Goal: Information Seeking & Learning: Learn about a topic

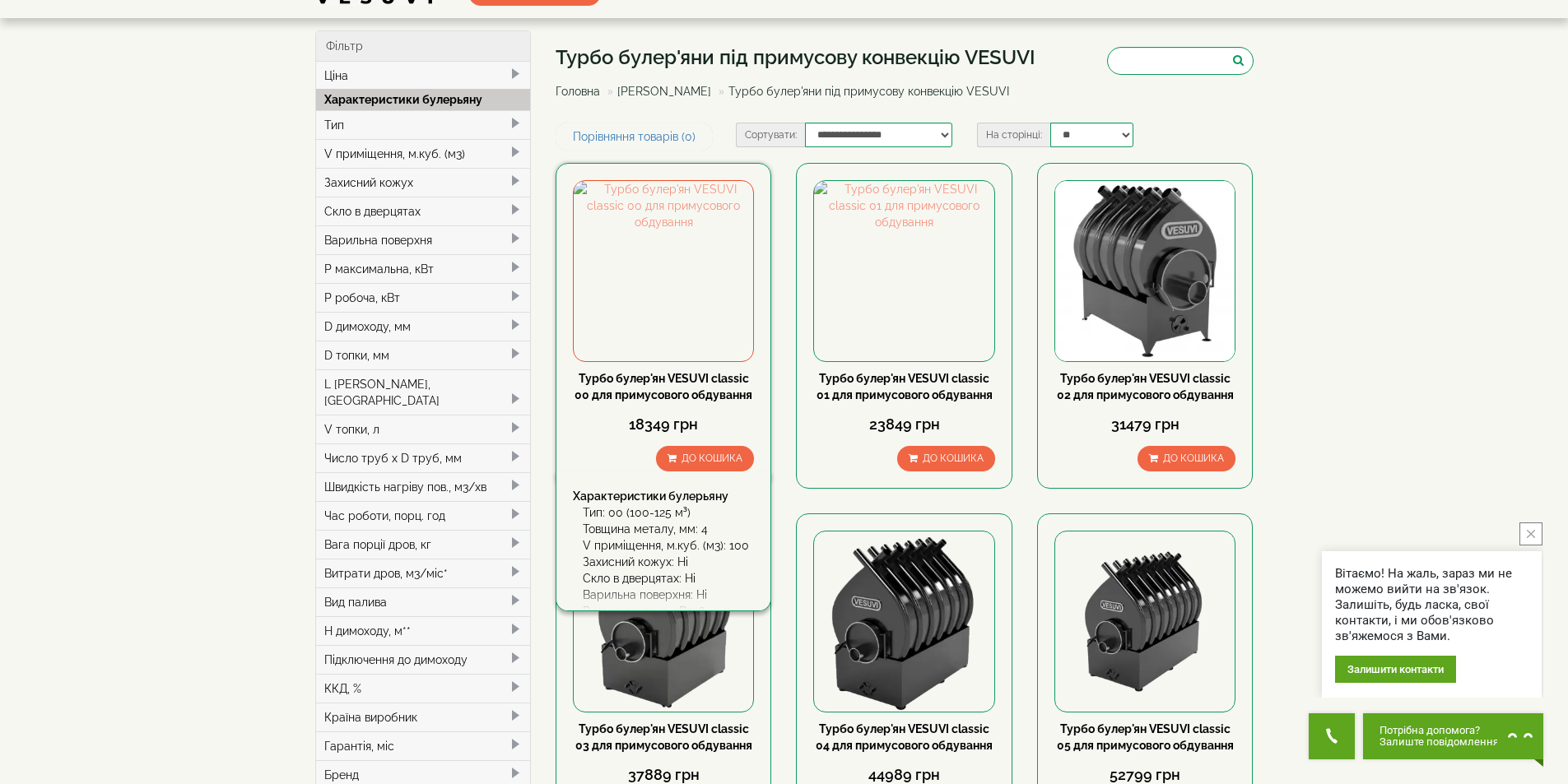
scroll to position [83, 0]
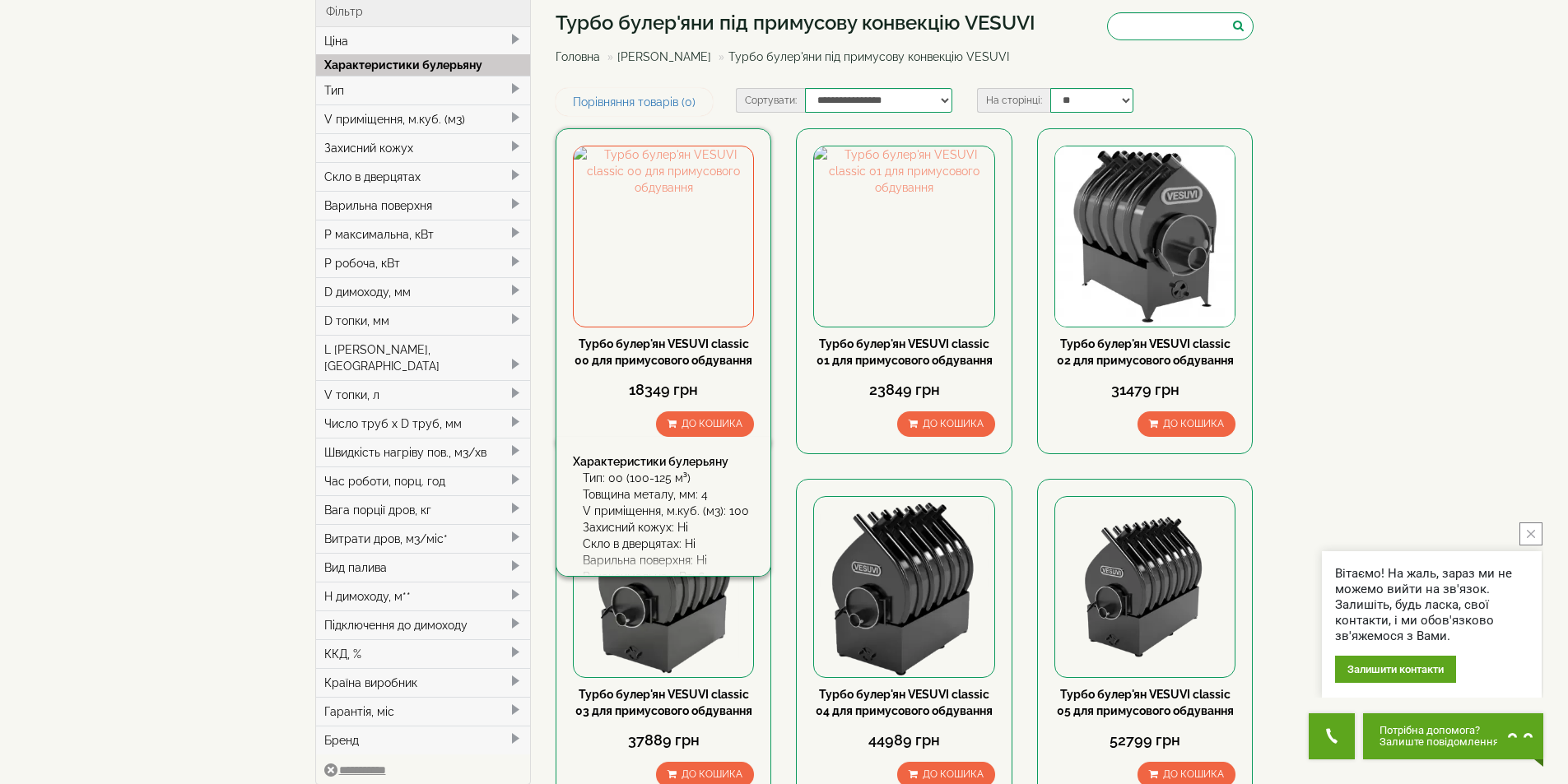
click at [692, 344] on link "Турбо булер'ян VESUVI classic 00 для примусового обдування" at bounding box center [663, 352] width 178 height 30
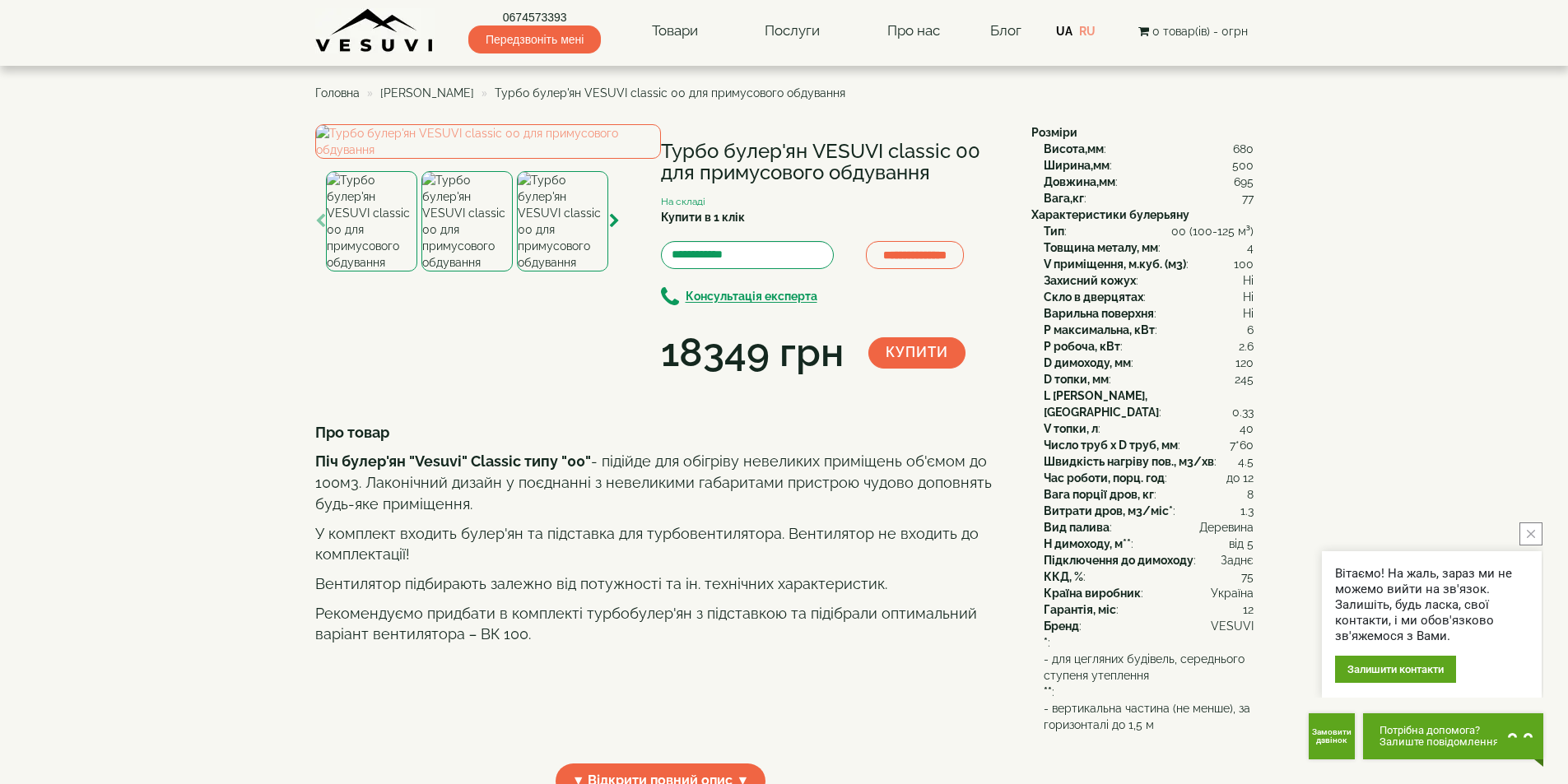
click at [459, 272] on img at bounding box center [467, 221] width 92 height 101
click at [577, 272] on img at bounding box center [563, 221] width 92 height 101
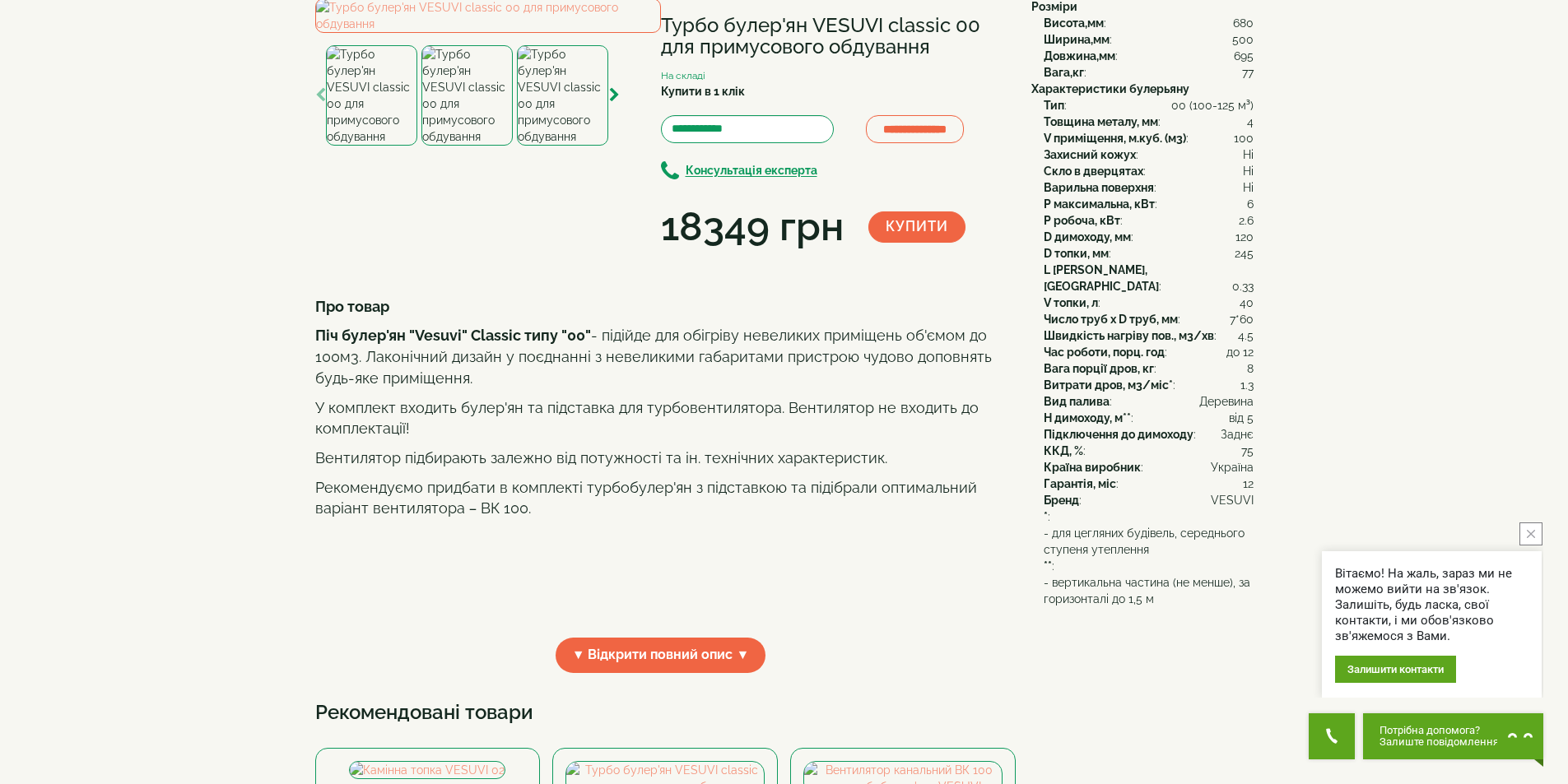
scroll to position [164, 0]
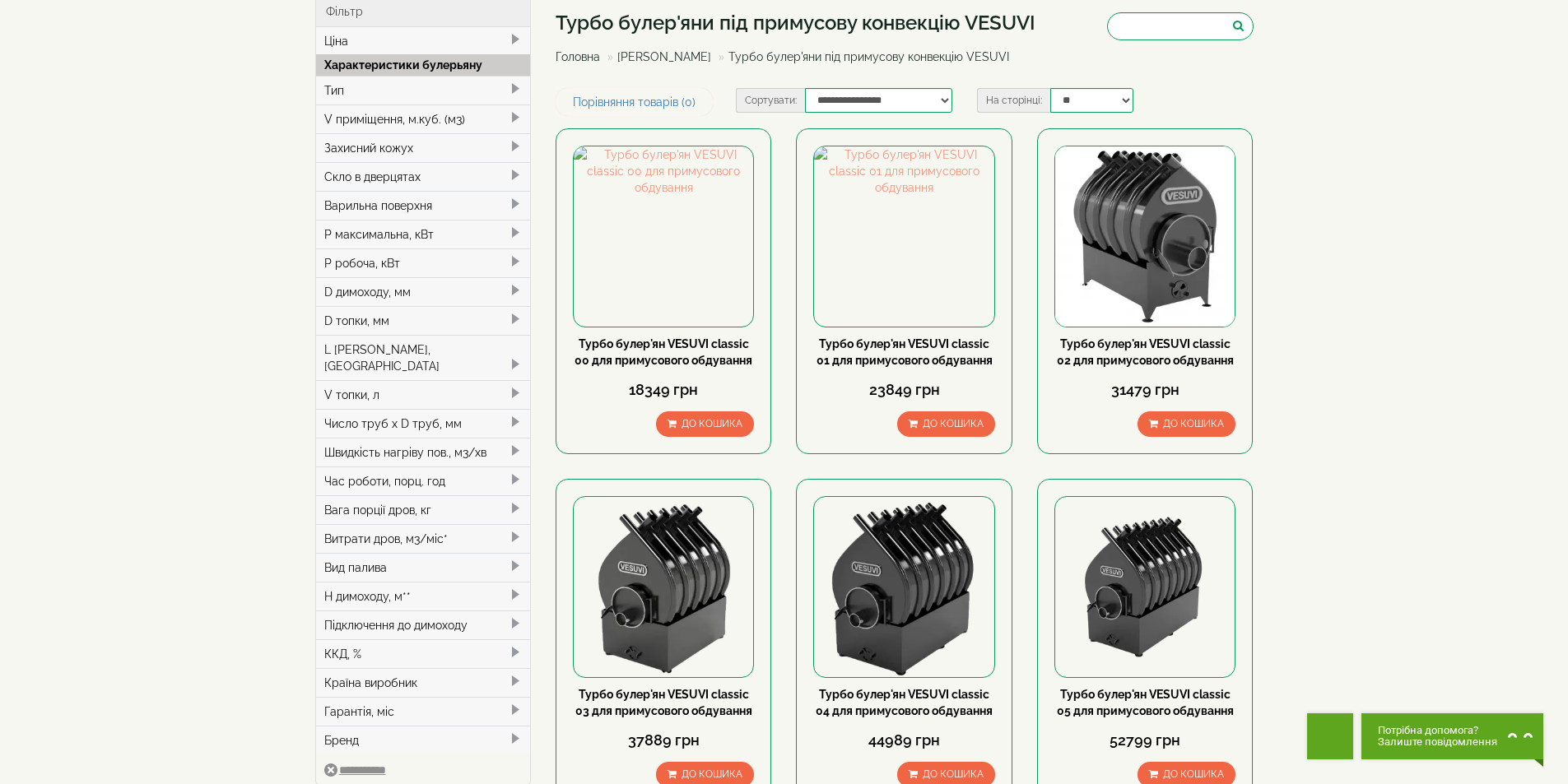
scroll to position [83, 0]
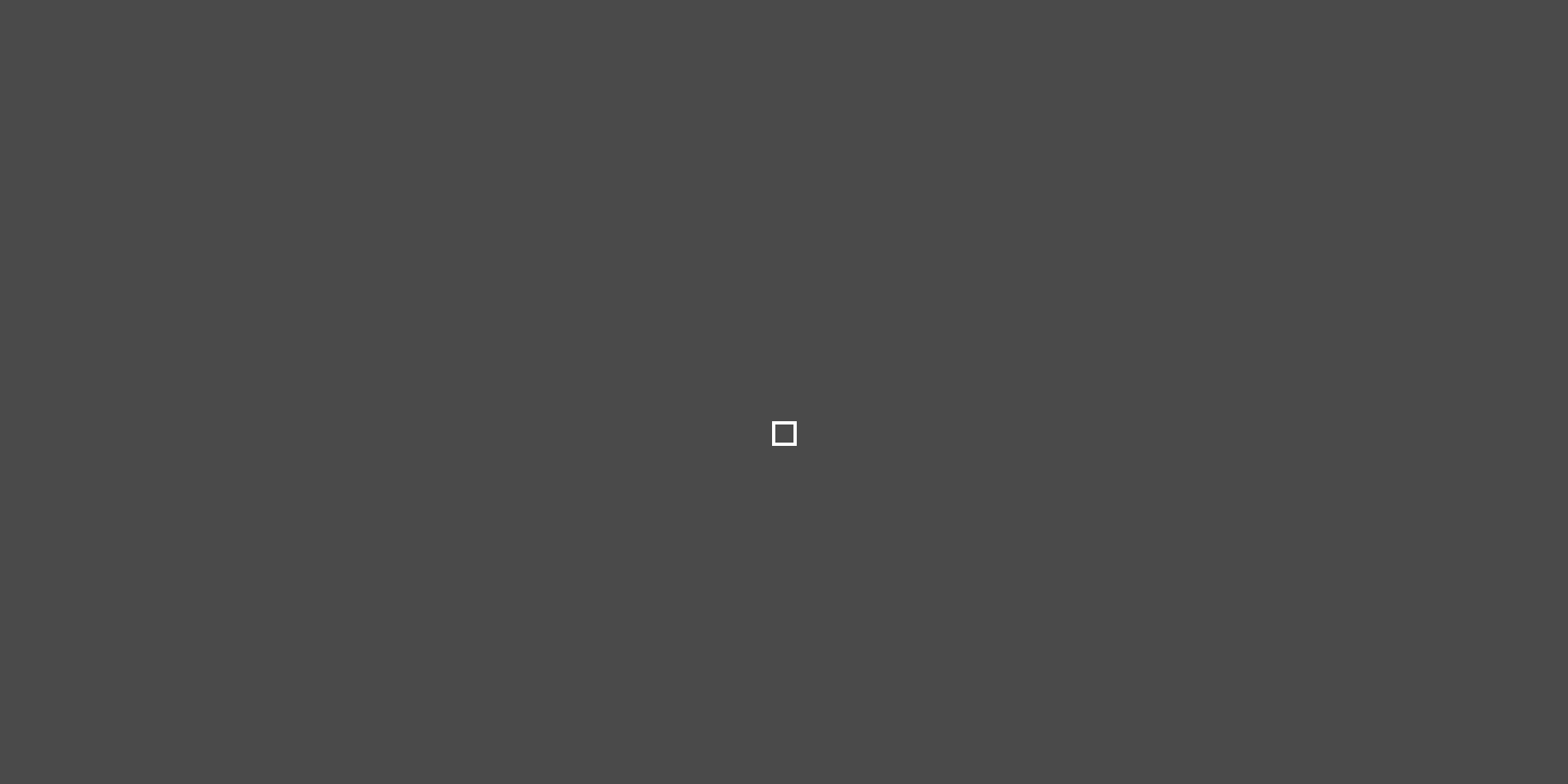
select select
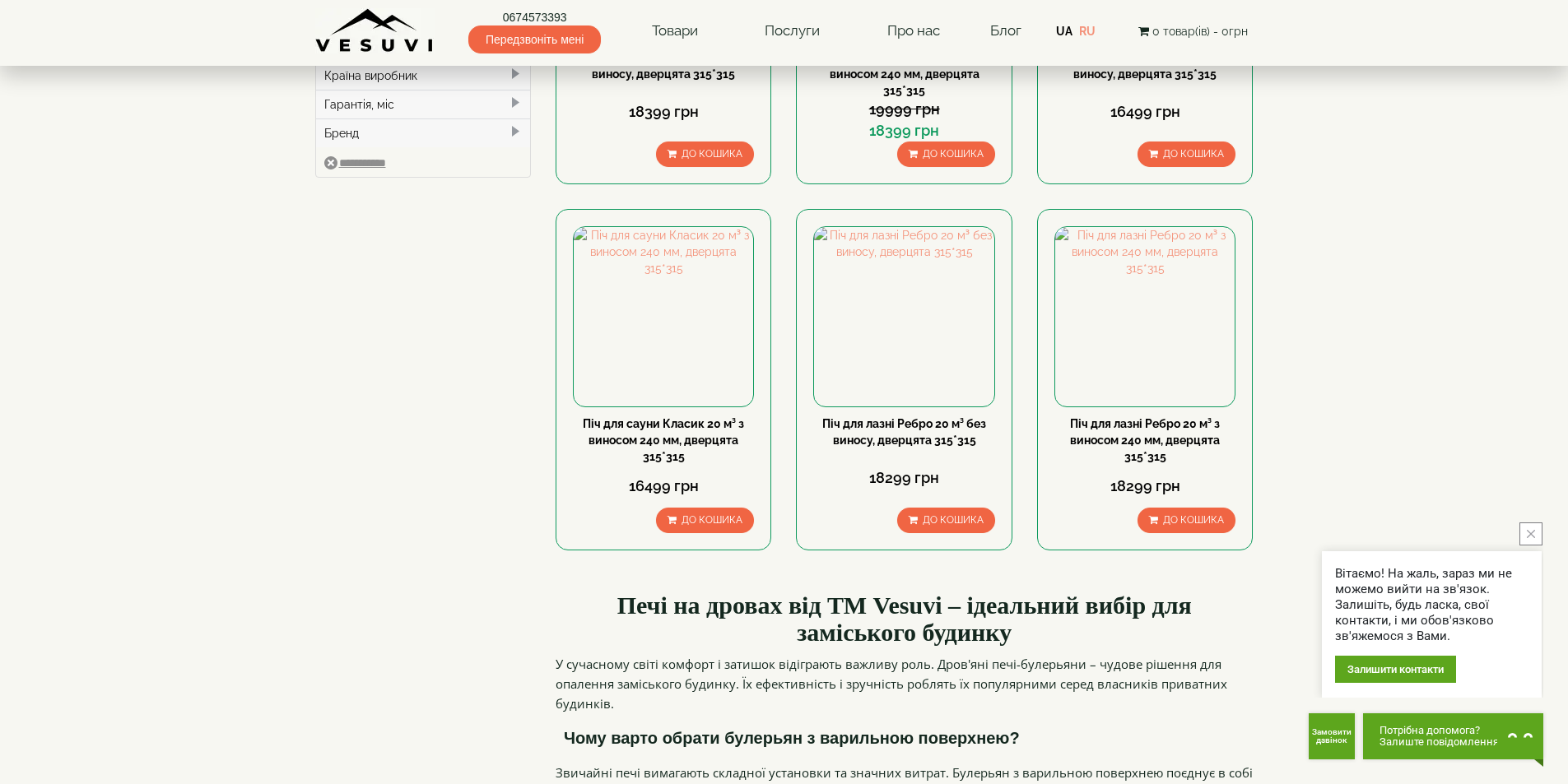
scroll to position [741, 0]
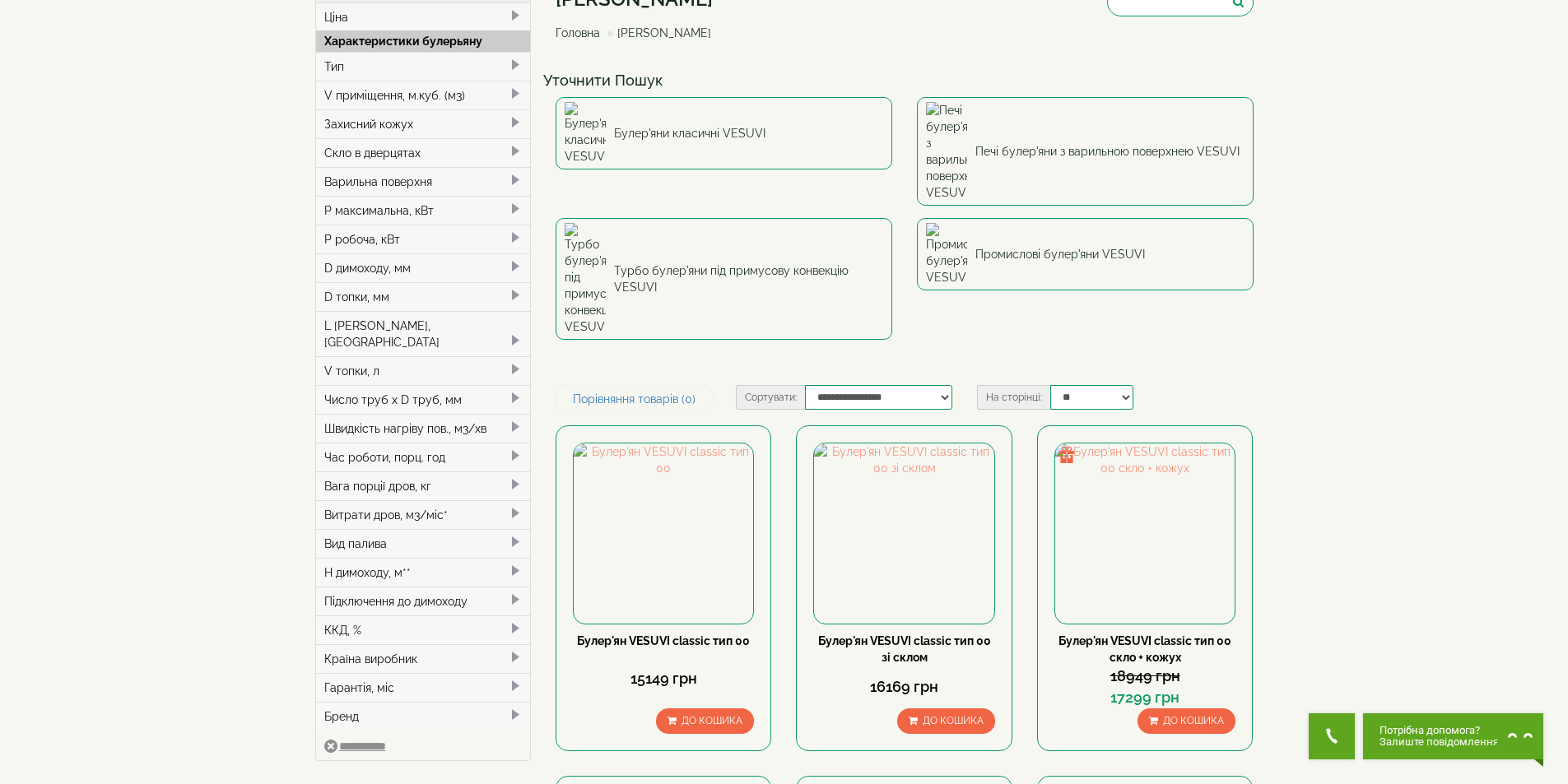
scroll to position [61, 0]
